Goal: Task Accomplishment & Management: Manage account settings

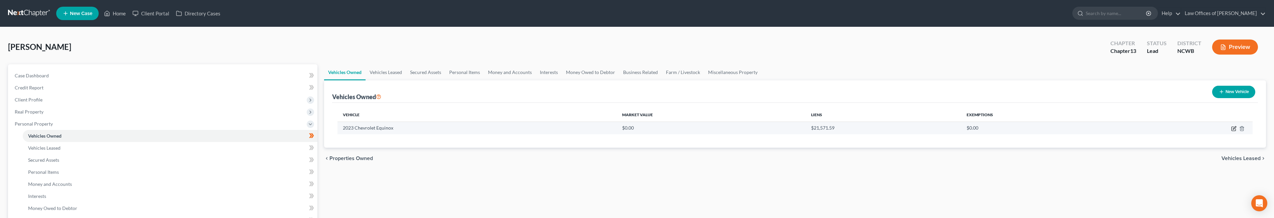
click at [1235, 130] on icon "button" at bounding box center [1233, 128] width 5 height 5
select select "0"
select select "3"
select select "2"
select select "0"
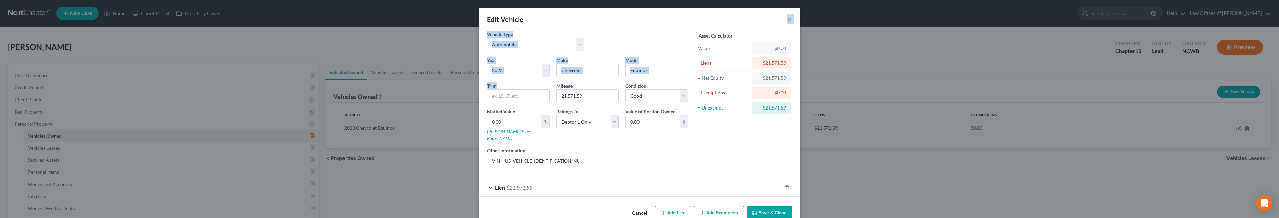
drag, startPoint x: 567, startPoint y: 20, endPoint x: 295, endPoint y: 91, distance: 281.4
click at [295, 91] on div "Edit Vehicle × Vehicle Type Select Automobile Truck Trailer Watercraft Aircraft…" at bounding box center [639, 109] width 1279 height 218
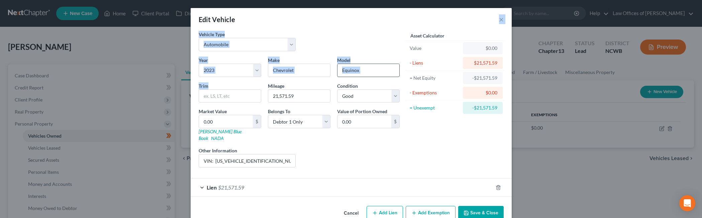
click at [387, 70] on input "Equinox" at bounding box center [369, 70] width 62 height 13
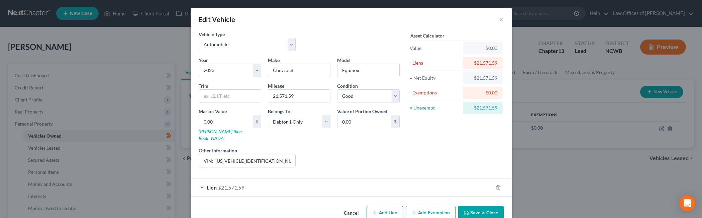
click at [211, 184] on span "Lien" at bounding box center [212, 187] width 10 height 6
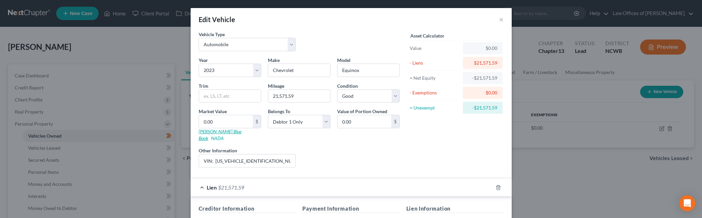
click at [215, 130] on link "[PERSON_NAME] Blue Book" at bounding box center [220, 134] width 43 height 12
drag, startPoint x: 260, startPoint y: 154, endPoint x: 213, endPoint y: 147, distance: 47.9
click at [213, 154] on div "VIN: [US_VEHICLE_IDENTIFICATION_NUMBER]" at bounding box center [247, 160] width 97 height 13
click at [551, 195] on div "Edit Vehicle × Vehicle Type Select Automobile Truck Trailer Watercraft Aircraft…" at bounding box center [351, 109] width 702 height 218
click at [219, 132] on link "[PERSON_NAME] Blue Book" at bounding box center [220, 134] width 43 height 12
